Goal: Transaction & Acquisition: Purchase product/service

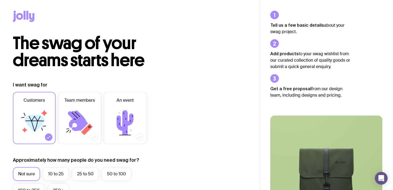
click at [17, 13] on icon at bounding box center [24, 16] width 22 height 11
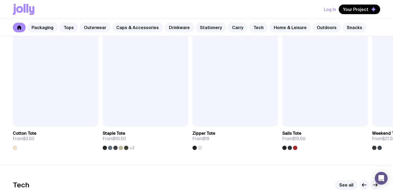
scroll to position [1174, 0]
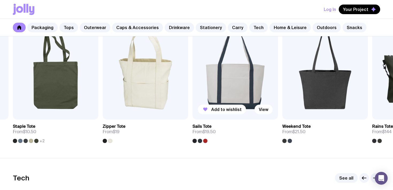
click at [230, 76] on img at bounding box center [236, 68] width 86 height 103
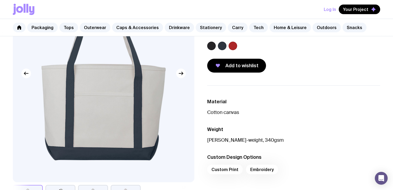
scroll to position [81, 0]
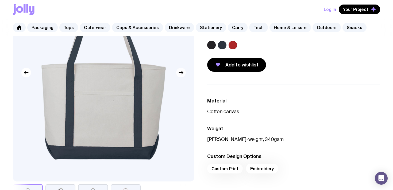
click at [184, 72] on icon "button" at bounding box center [181, 73] width 6 height 6
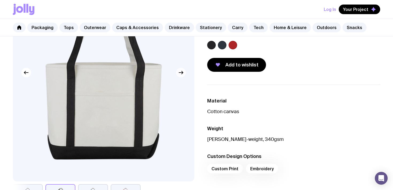
click at [184, 72] on icon "button" at bounding box center [181, 73] width 6 height 6
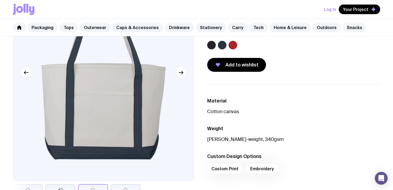
click at [235, 45] on label at bounding box center [233, 45] width 9 height 9
click at [0, 0] on input "radio" at bounding box center [0, 0] width 0 height 0
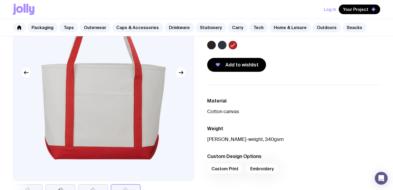
click at [221, 44] on label at bounding box center [222, 45] width 9 height 9
click at [0, 0] on input "radio" at bounding box center [0, 0] width 0 height 0
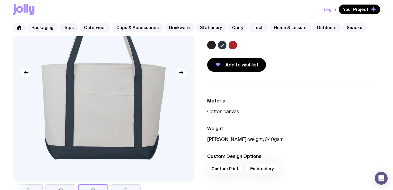
click at [207, 44] on label at bounding box center [211, 45] width 9 height 9
click at [0, 0] on input "radio" at bounding box center [0, 0] width 0 height 0
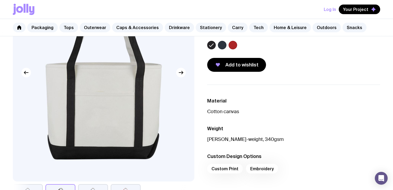
click at [219, 45] on label at bounding box center [222, 45] width 9 height 9
click at [0, 0] on input "radio" at bounding box center [0, 0] width 0 height 0
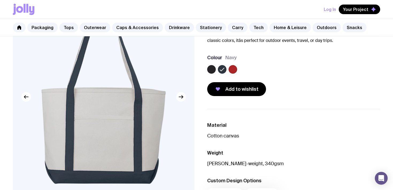
scroll to position [73, 0]
